Goal: Information Seeking & Learning: Find specific page/section

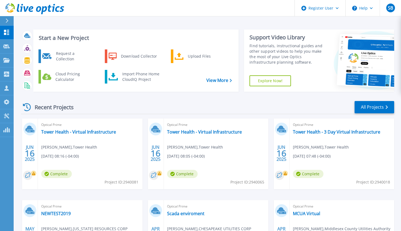
click at [144, 100] on div "Recent Projects All Projects" at bounding box center [207, 107] width 373 height 14
click at [3, 59] on link "Projects Projects" at bounding box center [7, 60] width 14 height 14
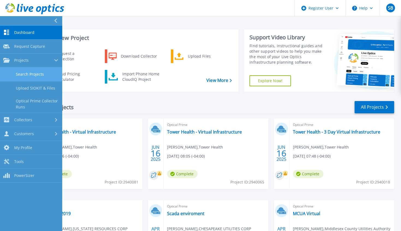
click at [17, 75] on link "Search Projects" at bounding box center [31, 74] width 62 height 14
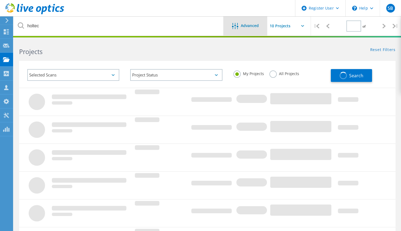
type input "1"
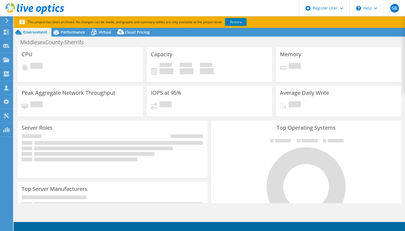
select select "USD"
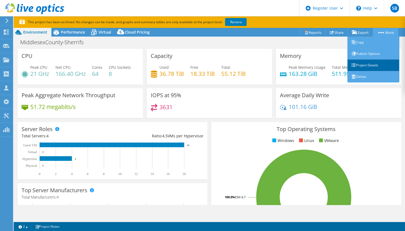
click at [358, 66] on link "Project Details" at bounding box center [373, 64] width 52 height 11
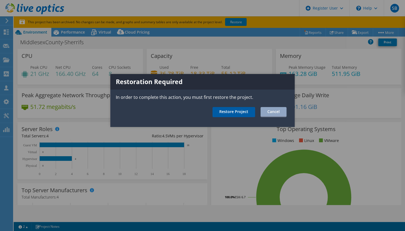
click at [240, 112] on link "Restore Project" at bounding box center [233, 112] width 43 height 10
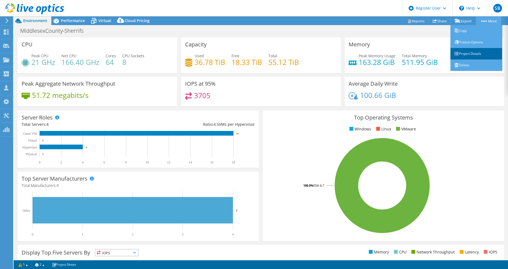
click at [404, 52] on link "Project Details" at bounding box center [476, 53] width 52 height 11
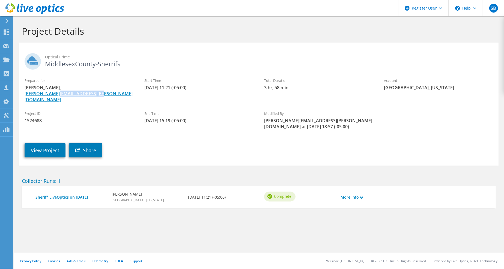
drag, startPoint x: 106, startPoint y: 96, endPoint x: 54, endPoint y: 96, distance: 51.9
click at [54, 96] on span "John Stefani, john.stefani@co.middlesex.nj.us" at bounding box center [79, 94] width 109 height 18
copy link "co.middlesex.nj.us"
click at [8, 60] on use at bounding box center [6, 59] width 7 height 5
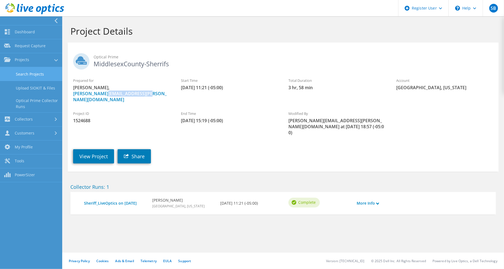
click at [25, 79] on link "Search Projects" at bounding box center [31, 74] width 62 height 14
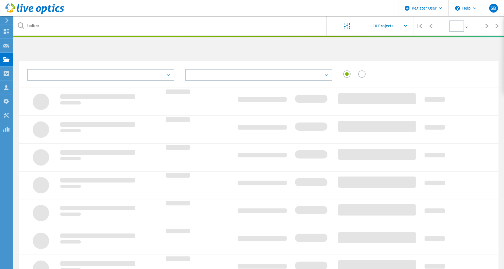
type input "1"
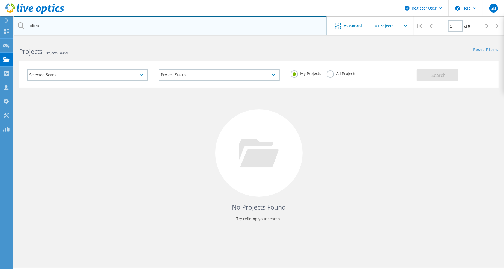
click at [121, 29] on input "holtec" at bounding box center [170, 25] width 313 height 19
paste input "co.middlesex.nj.us"
type input "co.middlesex.nj.us"
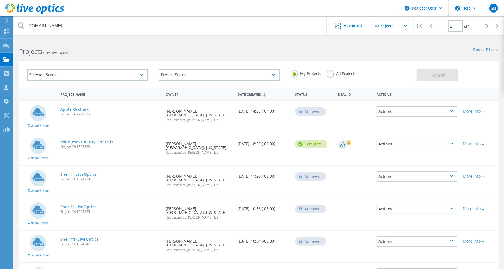
click at [331, 76] on label "All Projects" at bounding box center [342, 72] width 30 height 5
click at [0, 0] on input "All Projects" at bounding box center [0, 0] width 0 height 0
click at [436, 75] on span "Search" at bounding box center [438, 75] width 14 height 6
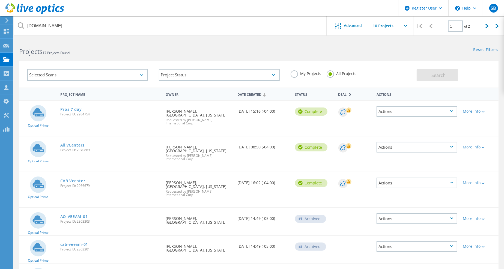
click at [65, 145] on link "All vCenters" at bounding box center [72, 145] width 24 height 4
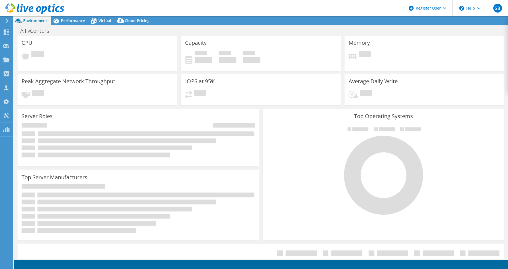
select select "USD"
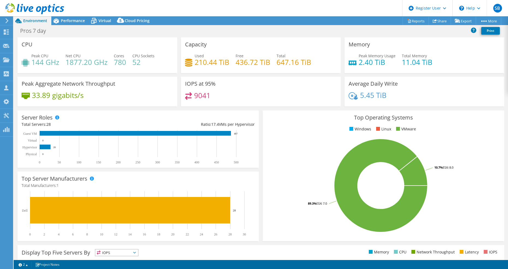
select select "USD"
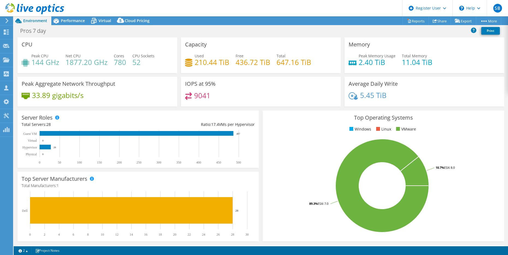
click at [275, 13] on header "SB Dell User [PERSON_NAME] [EMAIL_ADDRESS][PERSON_NAME][DOMAIN_NAME] Dell My Pr…" at bounding box center [254, 8] width 508 height 16
click at [75, 20] on span "Performance" at bounding box center [73, 20] width 24 height 5
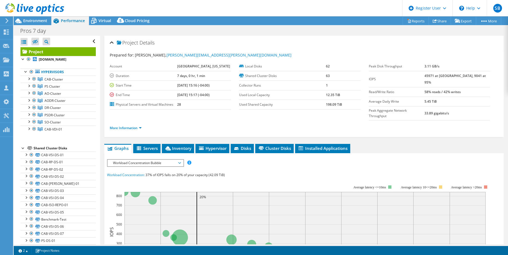
click at [108, 7] on header "SB Dell User [PERSON_NAME] [EMAIL_ADDRESS][PERSON_NAME][DOMAIN_NAME] Dell My Pr…" at bounding box center [254, 8] width 508 height 16
click at [44, 22] on span "Environment" at bounding box center [35, 20] width 24 height 5
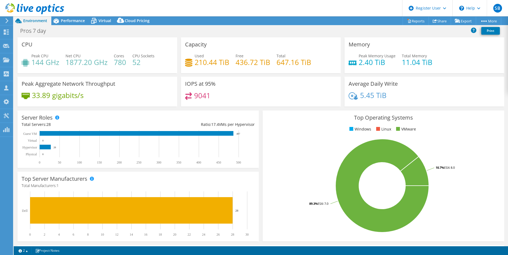
click at [141, 10] on header "SB Dell User [PERSON_NAME] [EMAIL_ADDRESS][PERSON_NAME][DOMAIN_NAME] Dell My Pr…" at bounding box center [254, 8] width 508 height 16
click at [167, 8] on header "SB Dell User [PERSON_NAME] [EMAIL_ADDRESS][PERSON_NAME][DOMAIN_NAME] Dell My Pr…" at bounding box center [254, 8] width 508 height 16
